Goal: Book appointment/travel/reservation

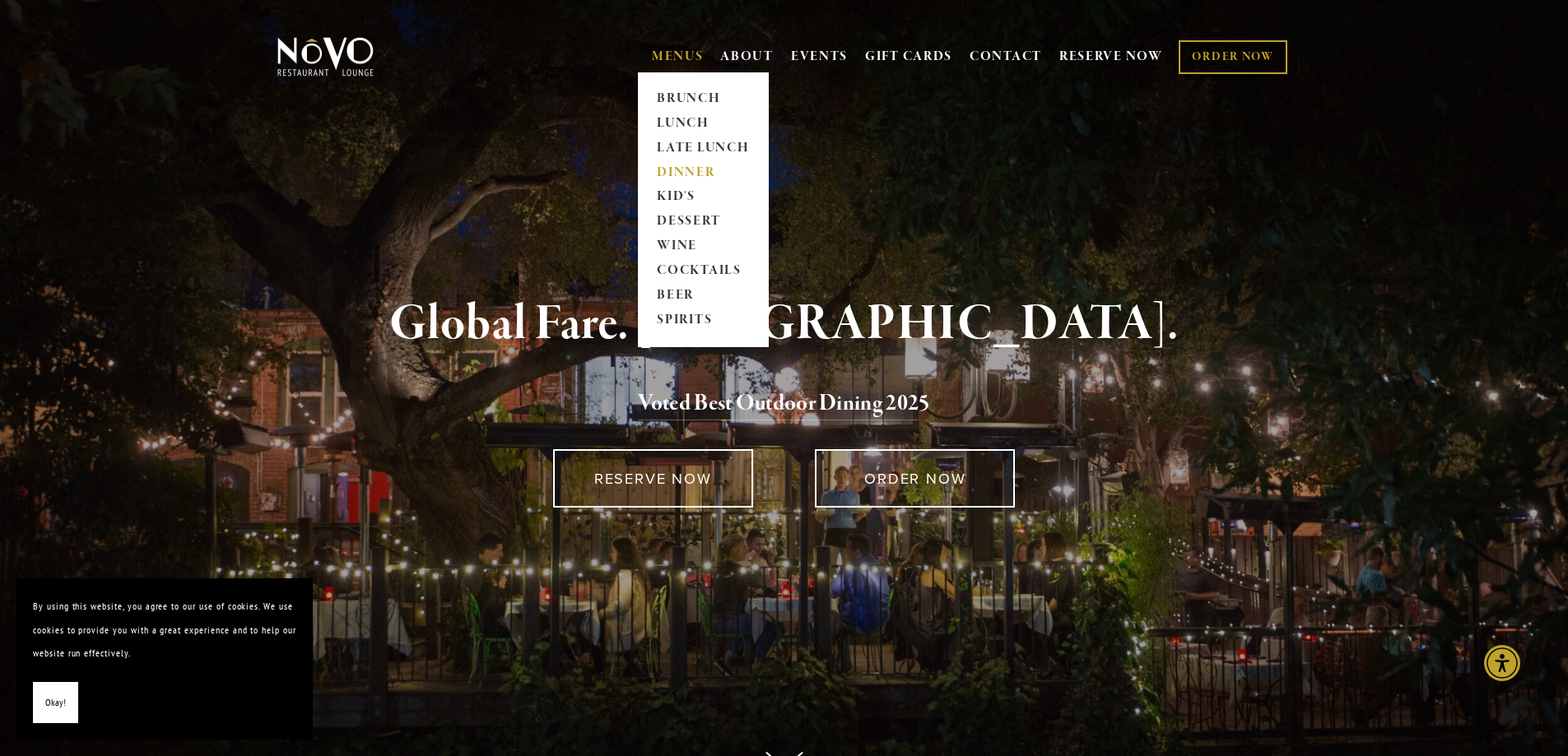
click at [683, 171] on link "DINNER" at bounding box center [703, 173] width 103 height 25
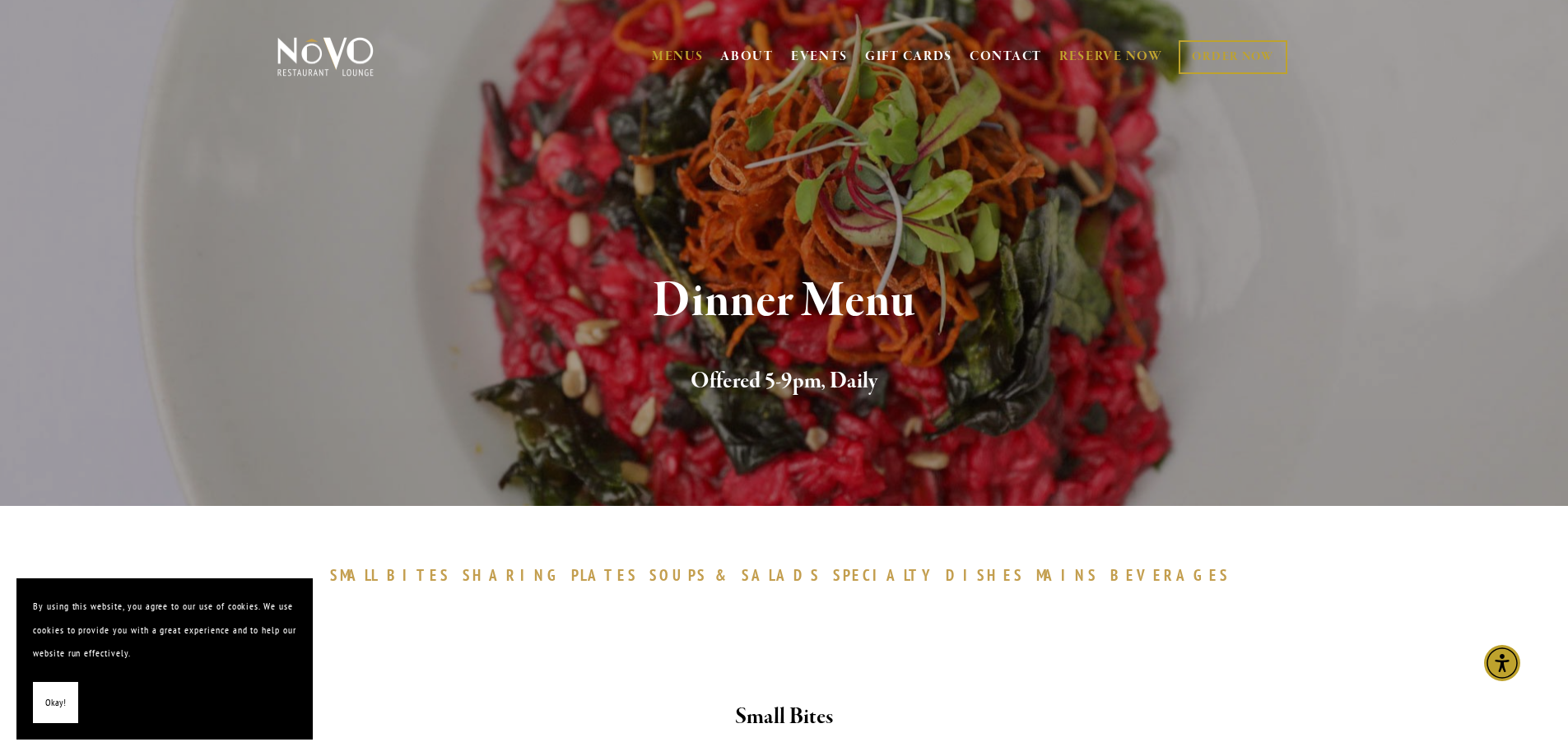
click at [1087, 55] on link "RESERVE NOW" at bounding box center [1110, 57] width 103 height 31
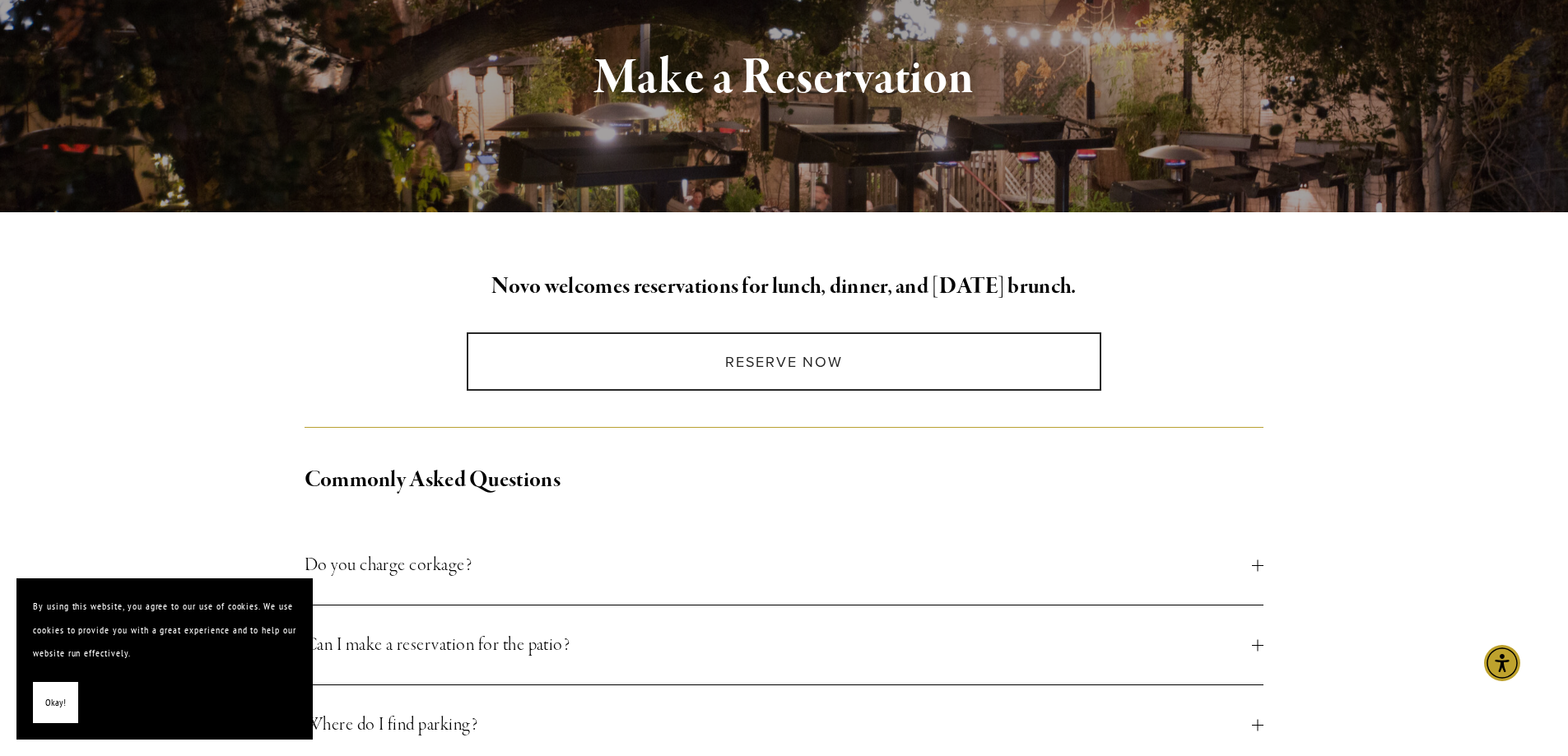
scroll to position [247, 0]
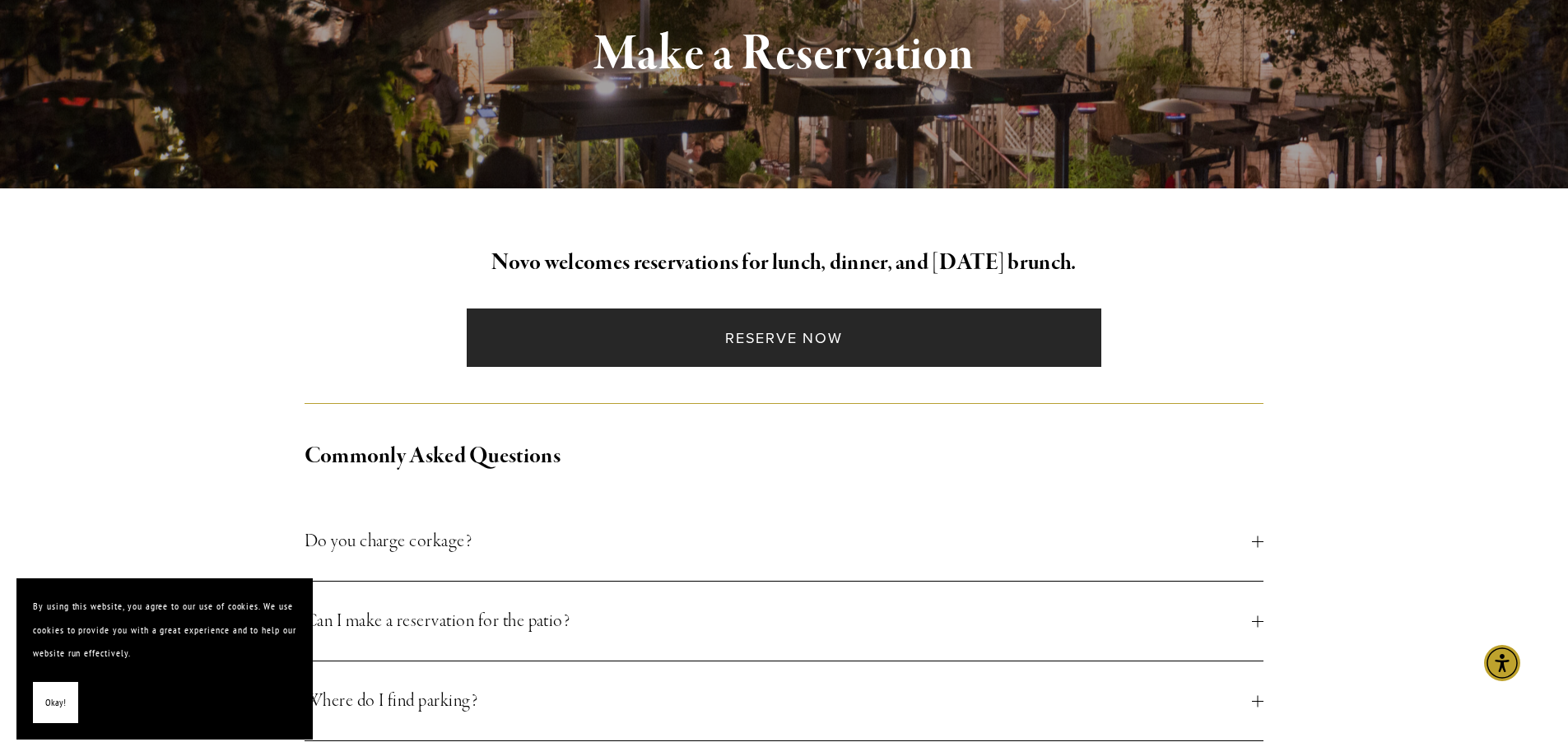
click at [777, 327] on link "Reserve Now" at bounding box center [783, 338] width 634 height 59
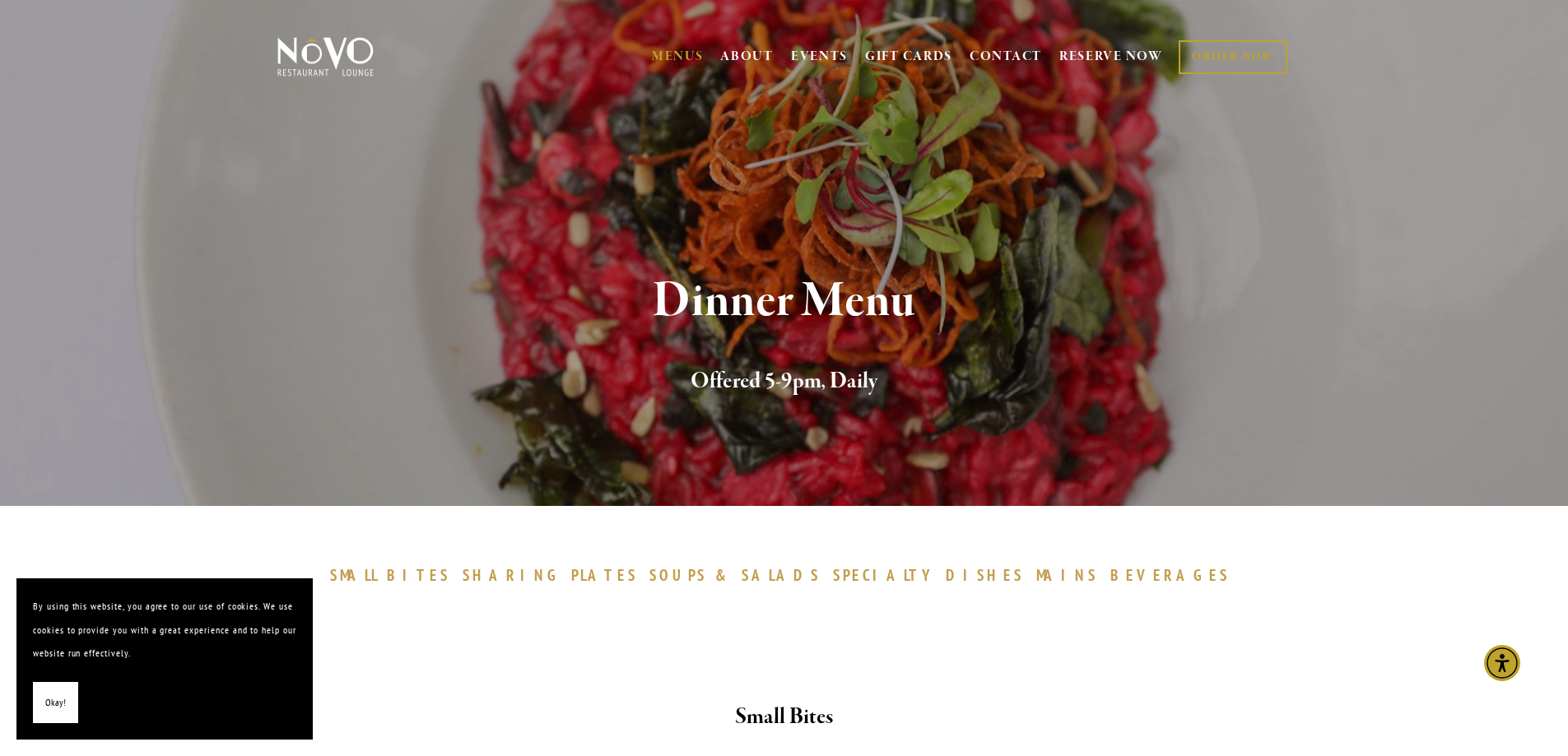
click at [1036, 573] on span "MAINS" at bounding box center [1067, 575] width 62 height 19
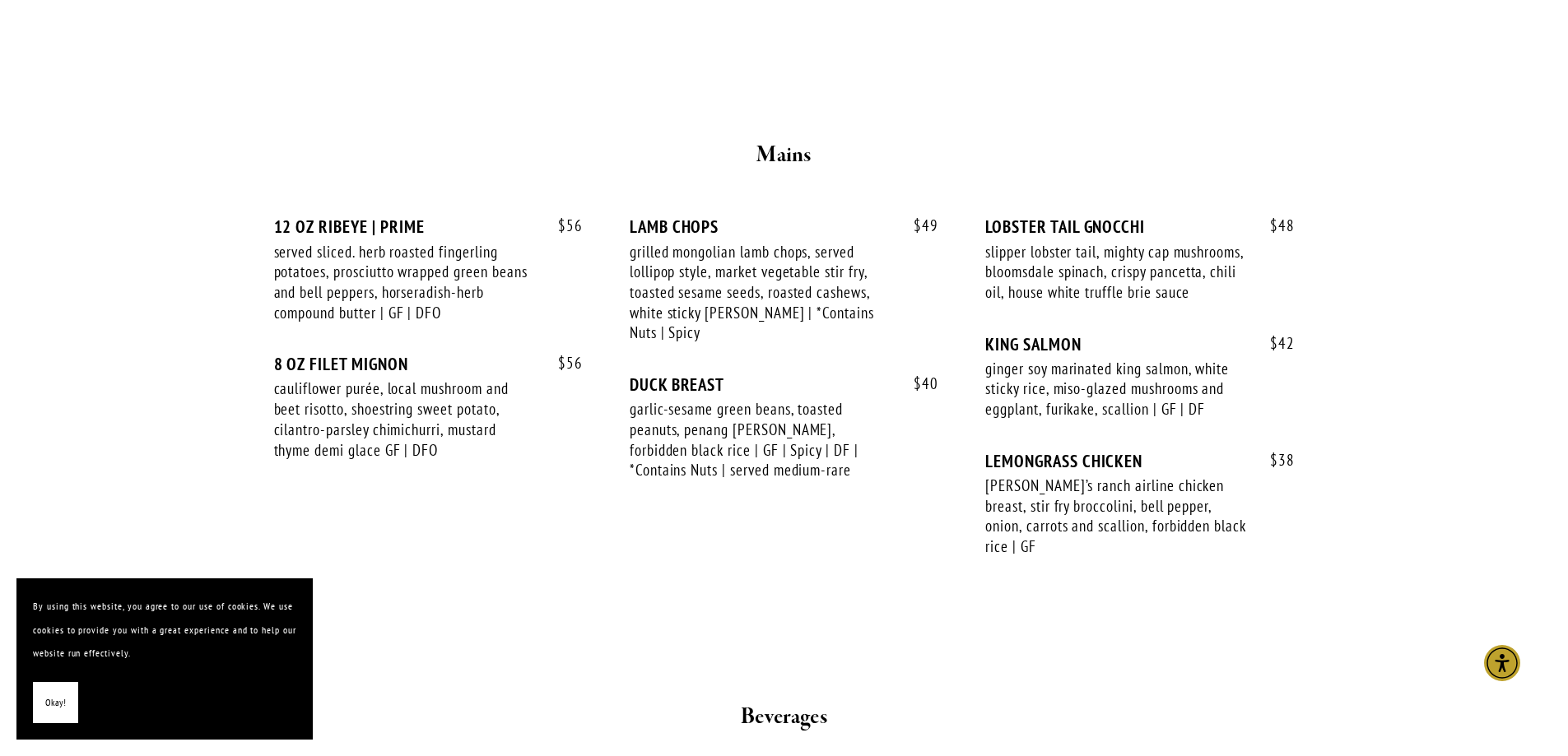
scroll to position [2731, 0]
